Goal: Information Seeking & Learning: Understand process/instructions

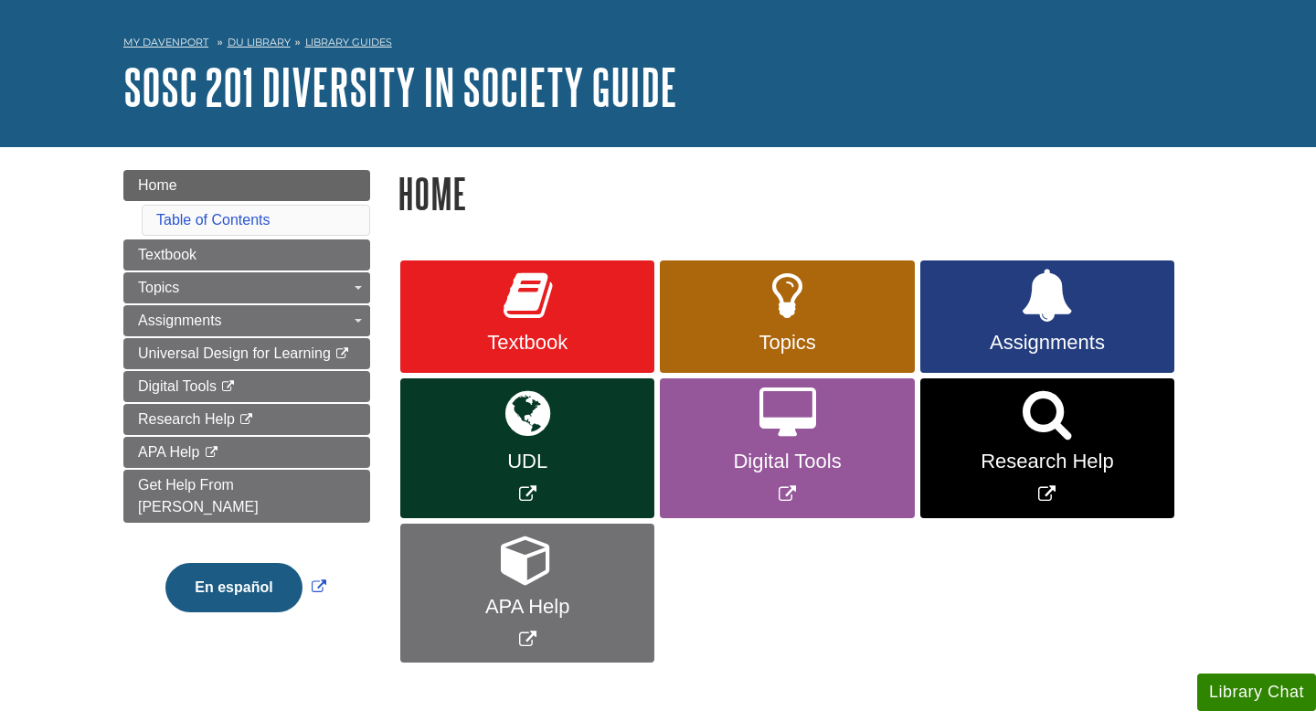
scroll to position [87, 0]
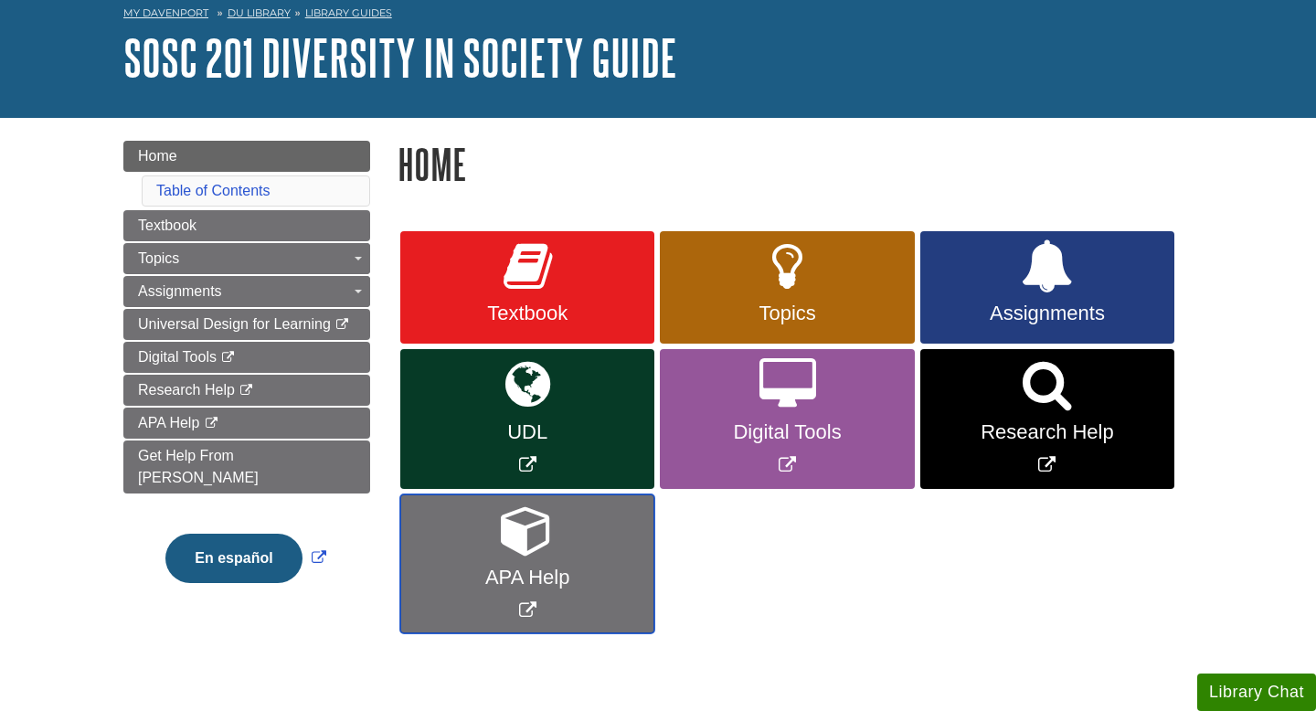
click at [505, 592] on link "APA Help" at bounding box center [527, 564] width 254 height 140
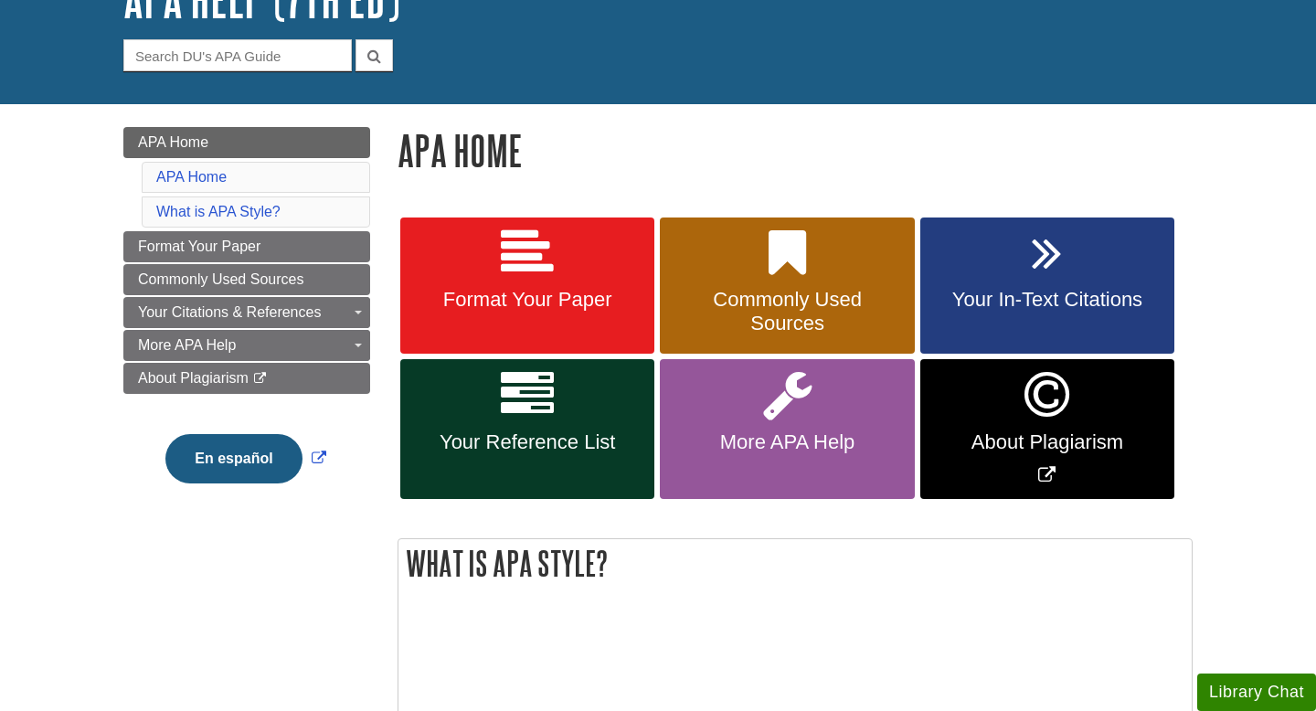
scroll to position [156, 0]
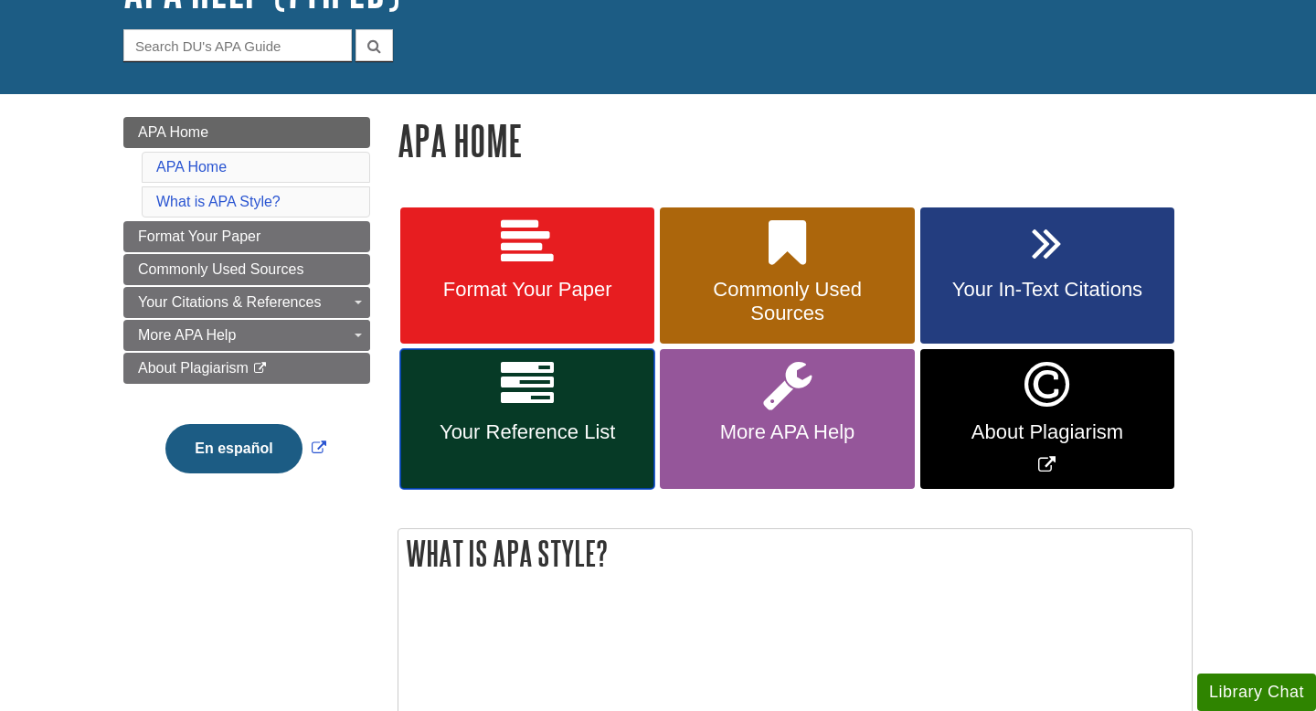
click at [541, 423] on span "Your Reference List" at bounding box center [527, 432] width 227 height 24
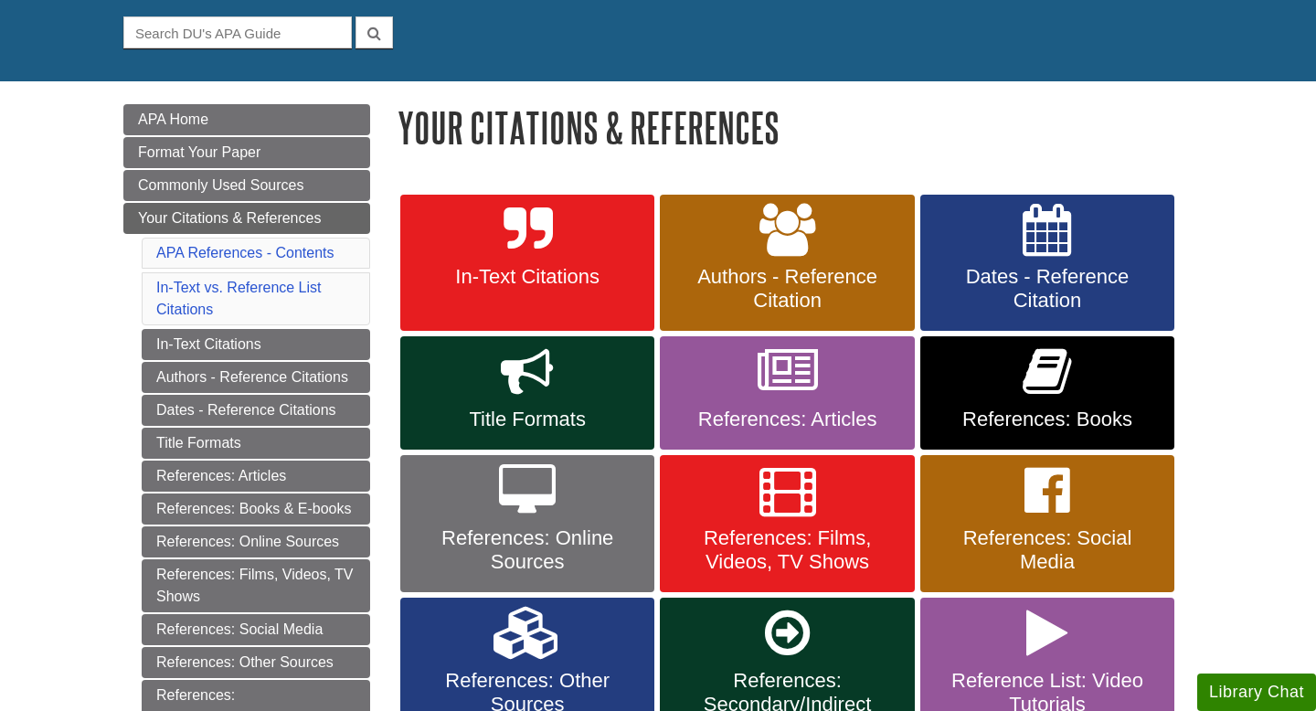
scroll to position [170, 0]
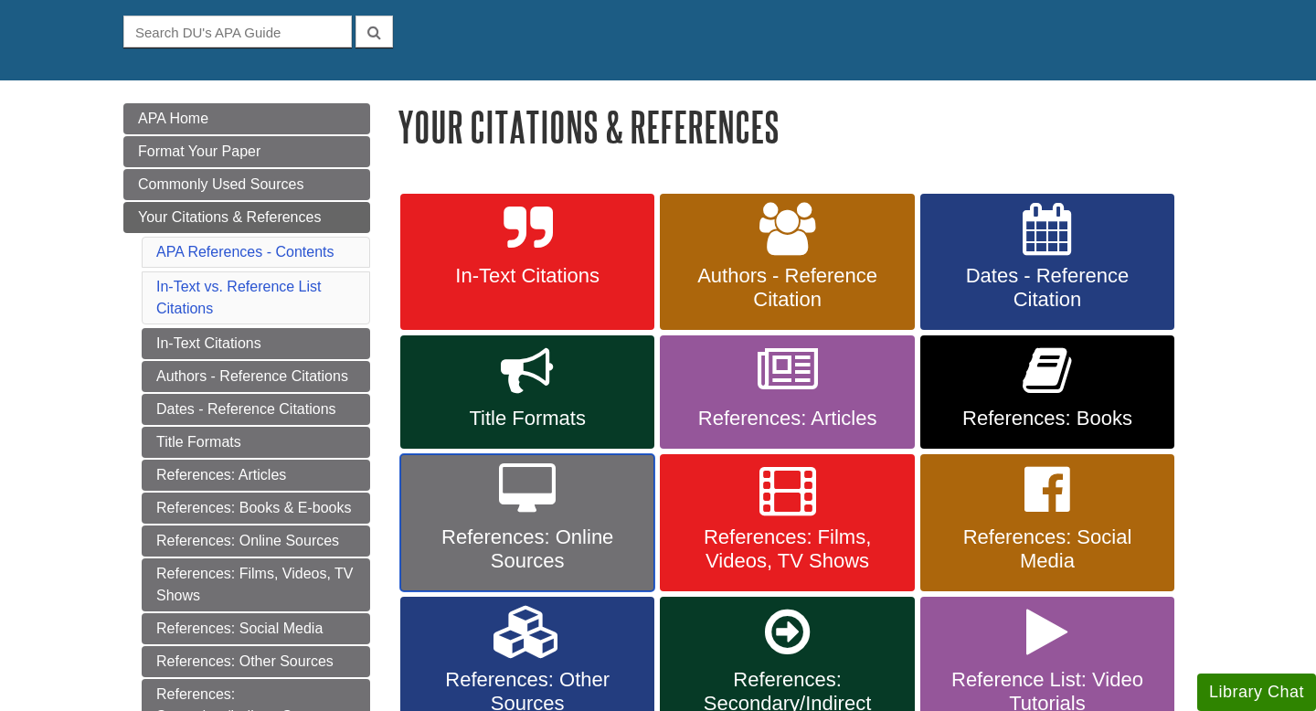
click at [553, 557] on span "References: Online Sources" at bounding box center [527, 549] width 227 height 48
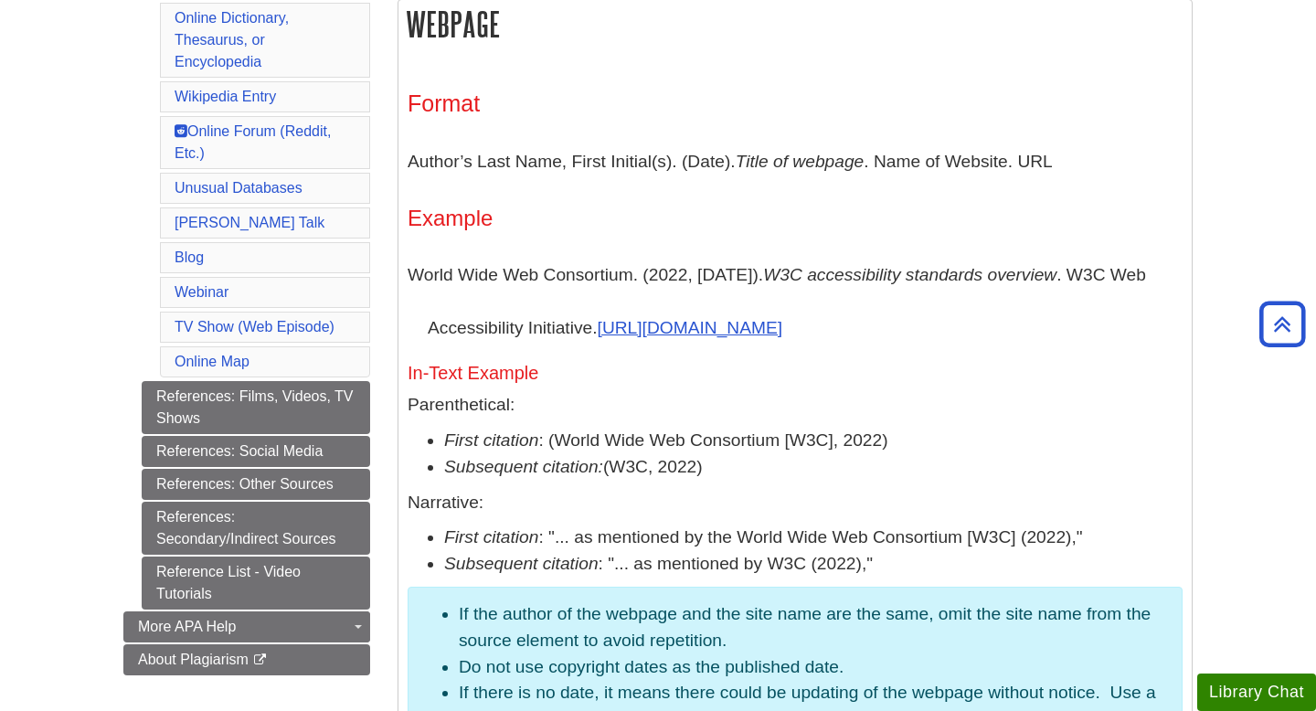
scroll to position [984, 0]
